Goal: Task Accomplishment & Management: Use online tool/utility

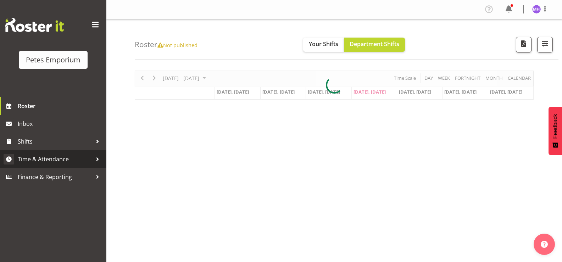
click at [43, 159] on span "Time & Attendance" at bounding box center [55, 159] width 74 height 11
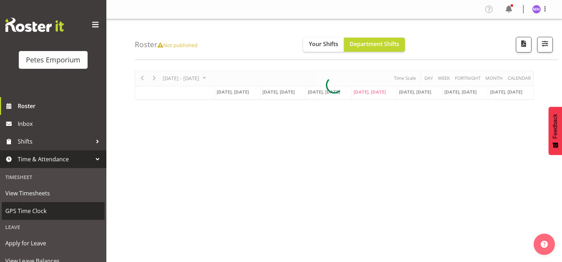
click at [30, 212] on span "GPS Time Clock" at bounding box center [53, 211] width 96 height 11
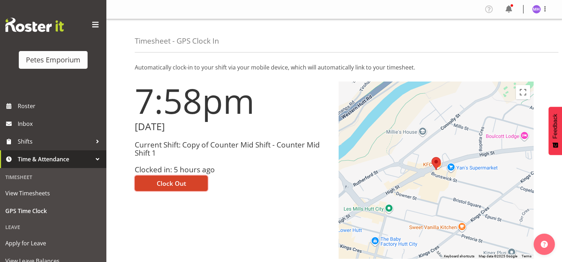
click at [176, 184] on span "Clock Out" at bounding box center [171, 183] width 29 height 9
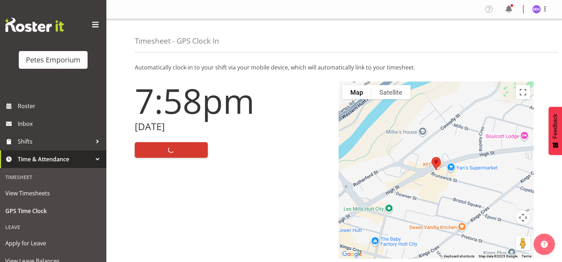
click at [541, 14] on div at bounding box center [545, 9] width 9 height 9
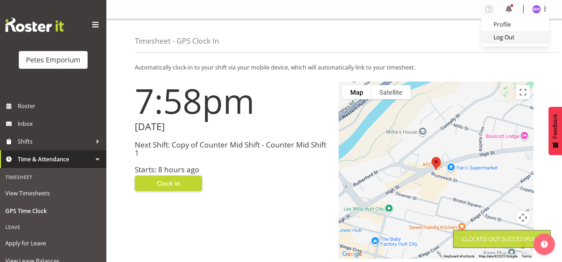
click at [512, 38] on link "Log Out" at bounding box center [515, 37] width 68 height 13
